Goal: Find specific page/section

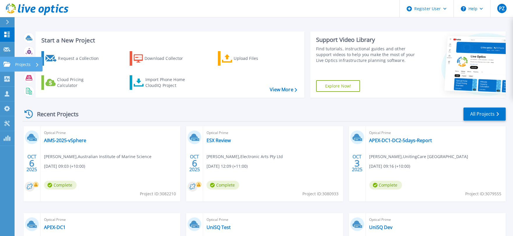
click at [7, 62] on icon at bounding box center [6, 64] width 7 height 5
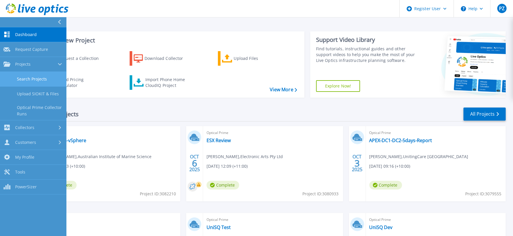
click at [30, 77] on link "Search Projects" at bounding box center [33, 79] width 66 height 15
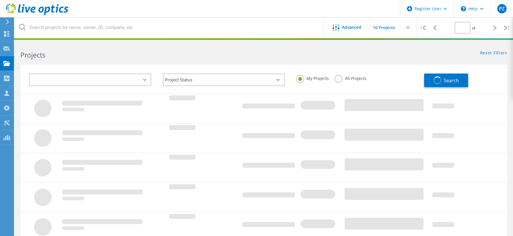
type input "1"
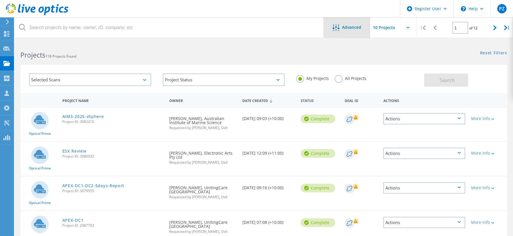
click at [356, 25] on span "Advanced" at bounding box center [351, 27] width 19 height 4
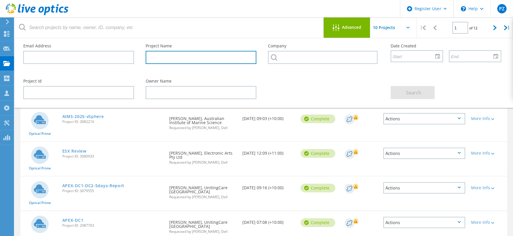
click at [166, 56] on input "text" at bounding box center [201, 57] width 111 height 13
type input "indue"
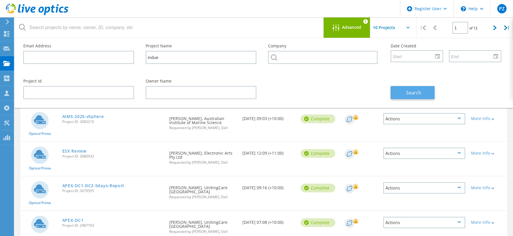
click at [423, 92] on button "Search" at bounding box center [412, 92] width 44 height 13
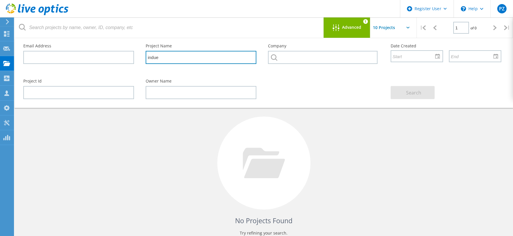
click at [223, 62] on input "indue" at bounding box center [201, 57] width 111 height 13
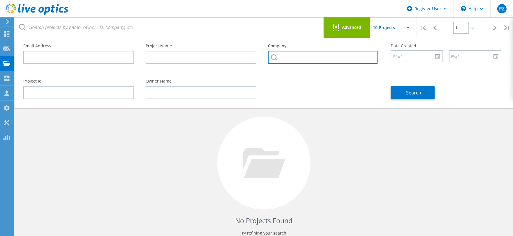
click at [292, 57] on input "text" at bounding box center [322, 57] width 109 height 13
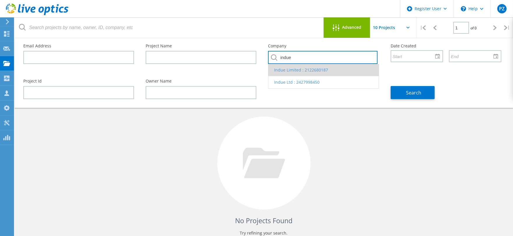
type input "indue"
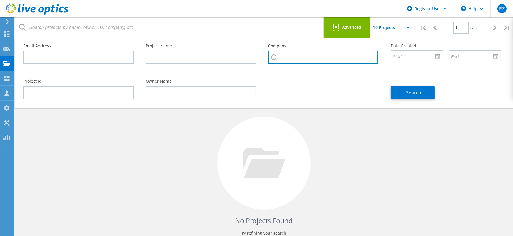
click at [324, 57] on input "text" at bounding box center [322, 57] width 109 height 13
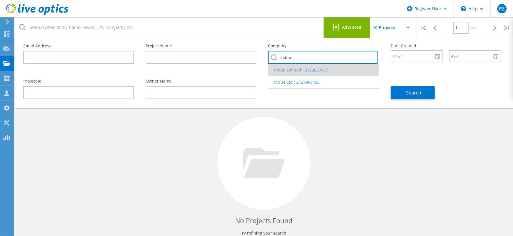
type input "indue"
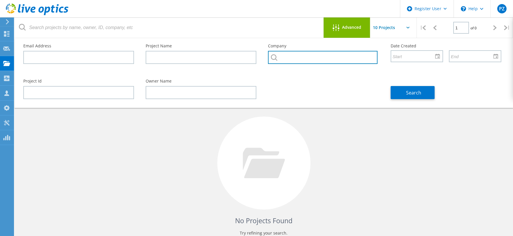
click at [292, 56] on input "text" at bounding box center [322, 57] width 109 height 13
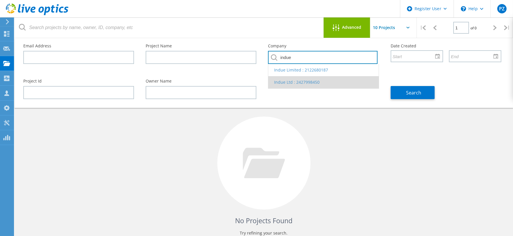
type input "indue"
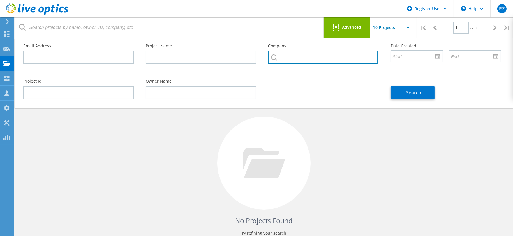
click at [303, 58] on input "text" at bounding box center [322, 57] width 109 height 13
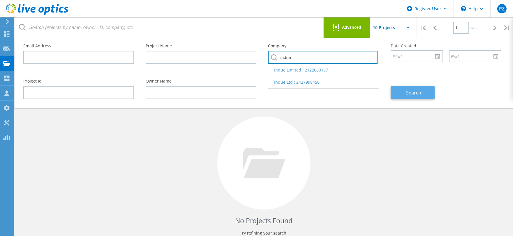
type input "indue"
click at [419, 94] on span "Search" at bounding box center [413, 93] width 15 height 6
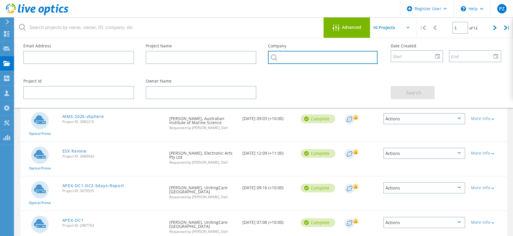
click at [318, 58] on input "text" at bounding box center [322, 57] width 109 height 13
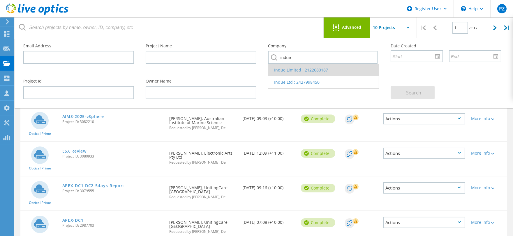
click at [335, 72] on li "Indue Limited : 2122680187" at bounding box center [323, 70] width 110 height 12
type input "Indue Limited : 2122680187"
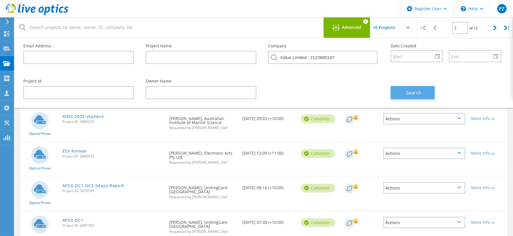
click at [404, 95] on button "Search" at bounding box center [412, 92] width 44 height 13
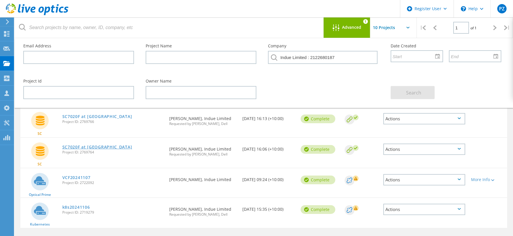
click at [104, 145] on link "SC7020F at [GEOGRAPHIC_DATA]" at bounding box center [97, 147] width 70 height 4
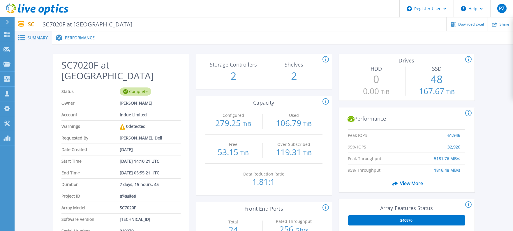
click at [86, 34] on div "Performance" at bounding box center [75, 37] width 47 height 13
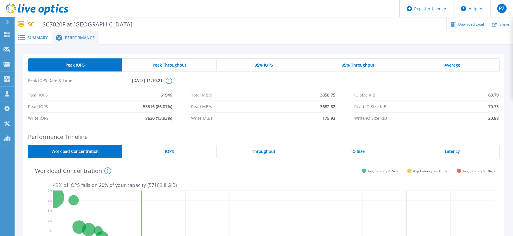
click at [261, 63] on span "95% IOPS" at bounding box center [263, 65] width 18 height 5
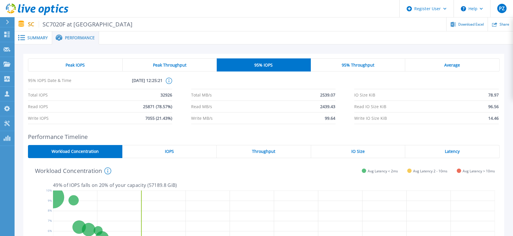
click at [31, 38] on span "Summary" at bounding box center [37, 38] width 20 height 4
